Goal: Information Seeking & Learning: Check status

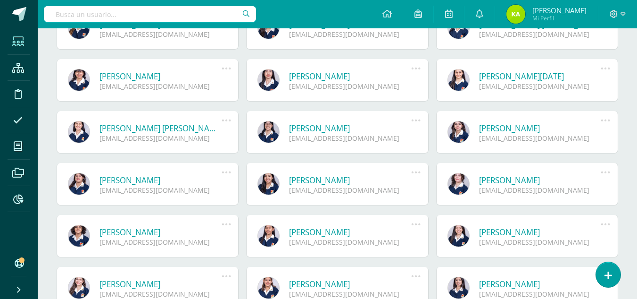
scroll to position [183, 0]
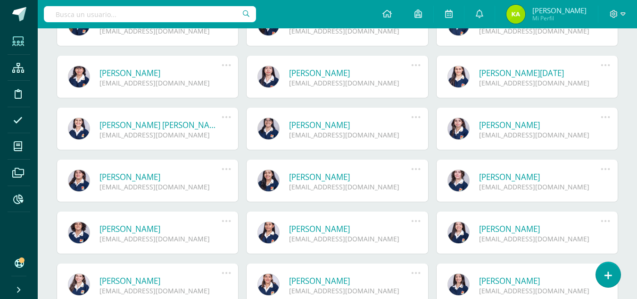
click at [150, 176] on link "Victoria Lucía González Alvarado" at bounding box center [161, 176] width 122 height 11
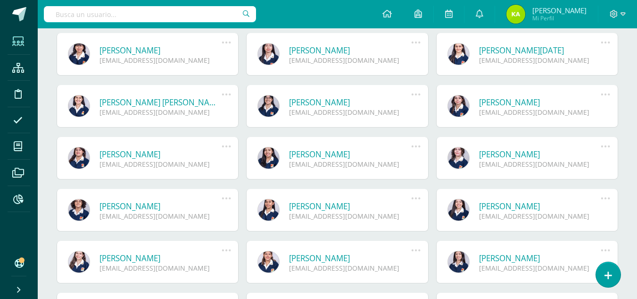
scroll to position [228, 0]
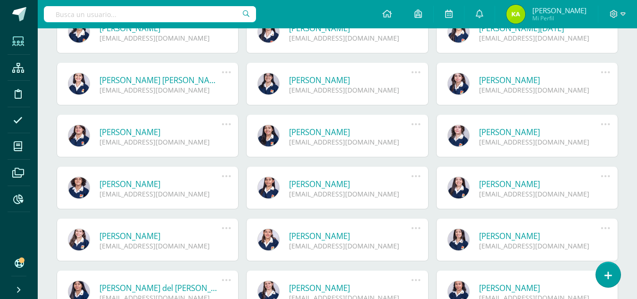
click at [380, 184] on link "Daniela Alejandra Hernández Grijalva" at bounding box center [350, 183] width 122 height 11
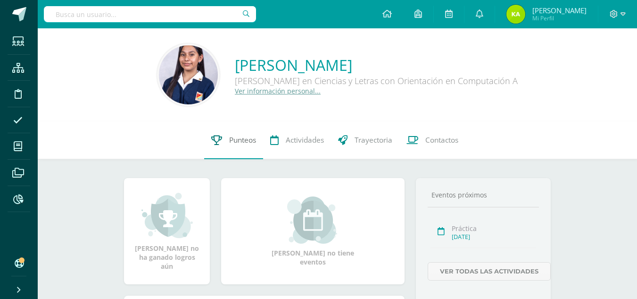
click at [239, 132] on link "Punteos" at bounding box center [233, 140] width 59 height 38
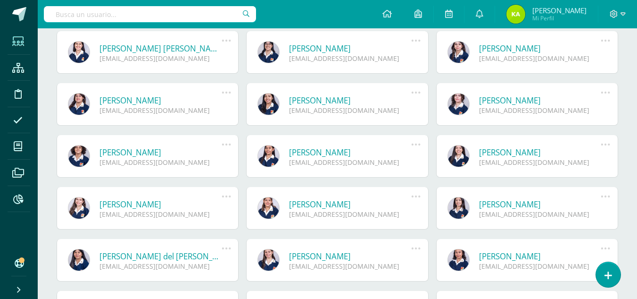
scroll to position [261, 0]
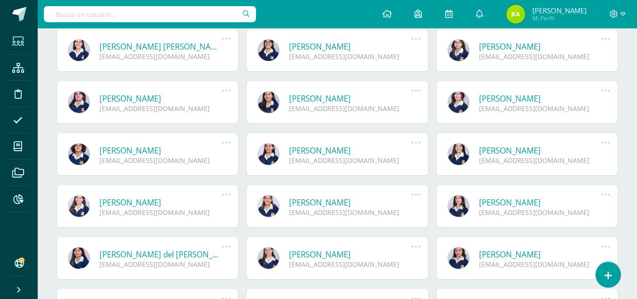
click at [371, 203] on link "Adriana Sofía López Murillo" at bounding box center [350, 202] width 122 height 11
